Goal: Find contact information: Find contact information

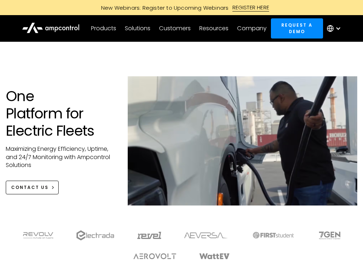
scroll to position [2692, 0]
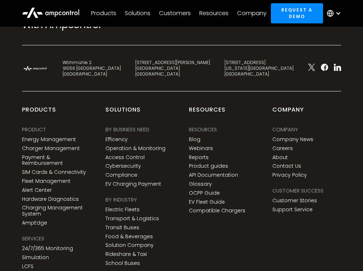
click at [104, 13] on div "Products" at bounding box center [103, 13] width 25 height 8
click at [330, 13] on icon at bounding box center [330, 13] width 6 height 0
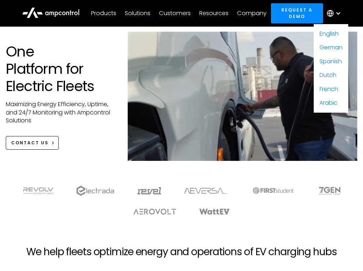
click at [32, 140] on div "CONTACT US" at bounding box center [29, 143] width 37 height 6
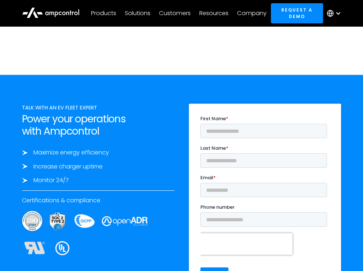
scroll to position [2306, 0]
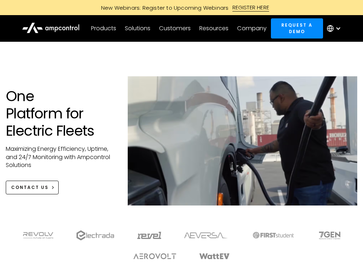
click at [244, 28] on div "Company" at bounding box center [251, 28] width 29 height 8
